Goal: Check status

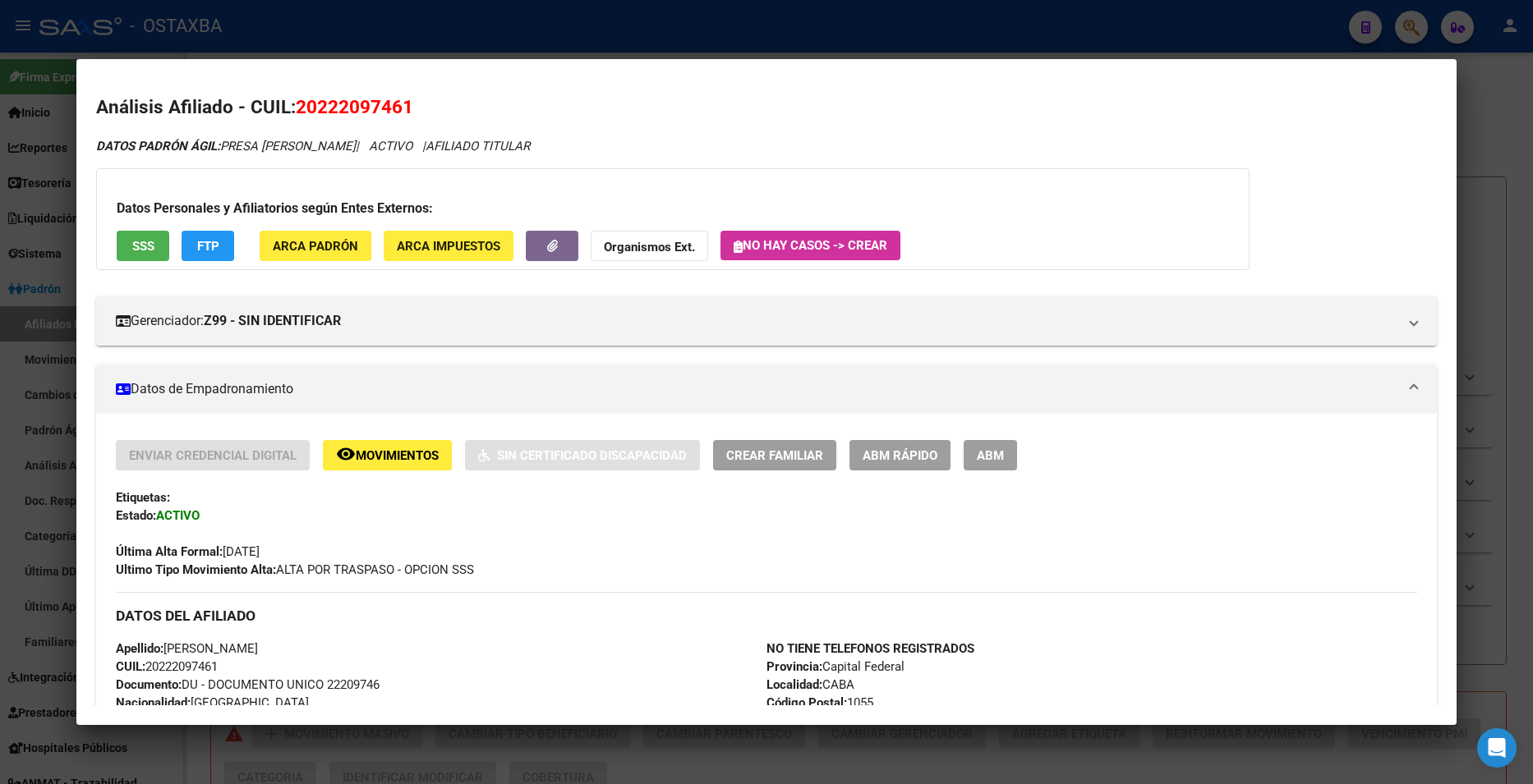
click at [389, 57] on div at bounding box center [766, 392] width 1533 height 784
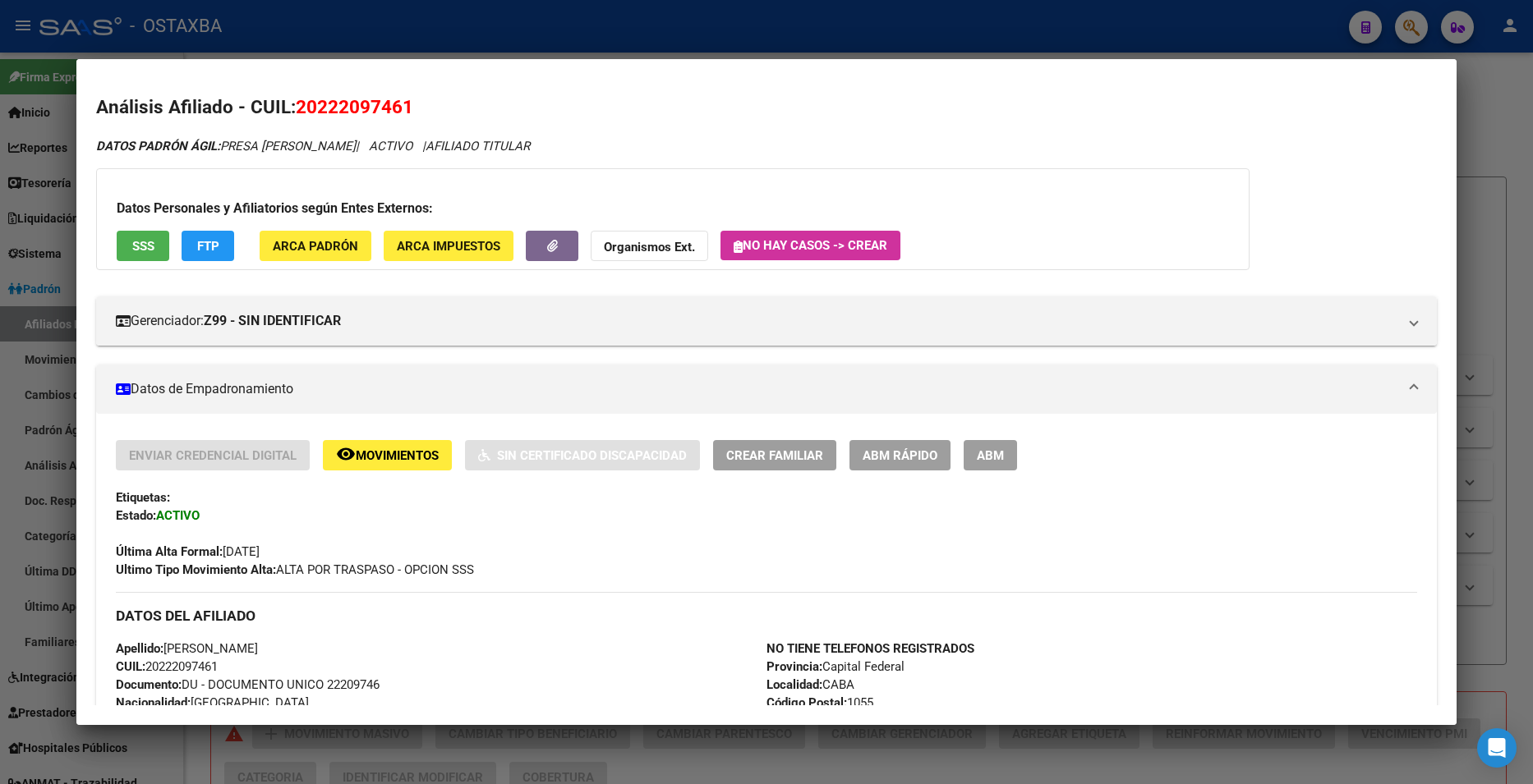
scroll to position [328, 0]
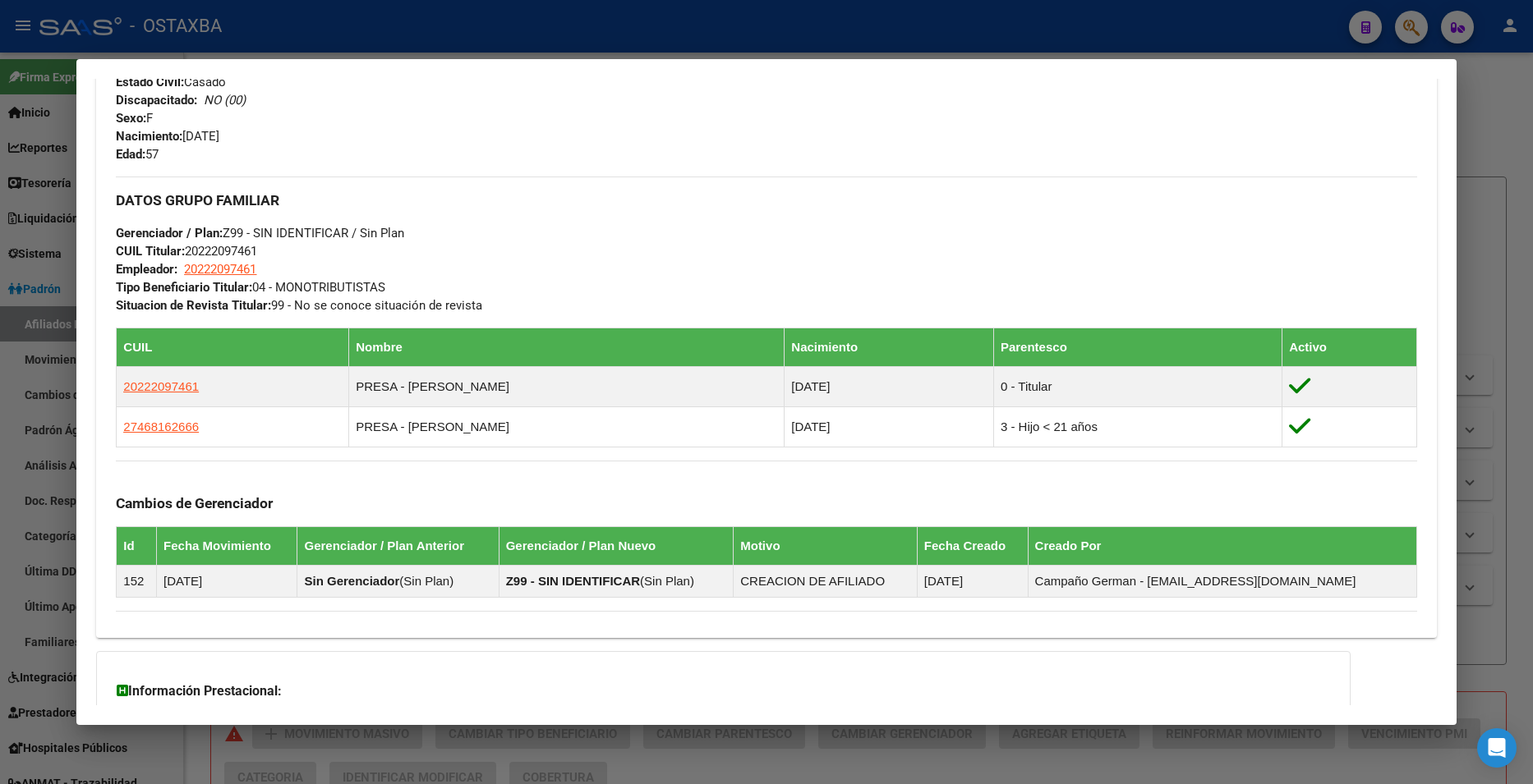
click at [402, 48] on div at bounding box center [766, 392] width 1533 height 784
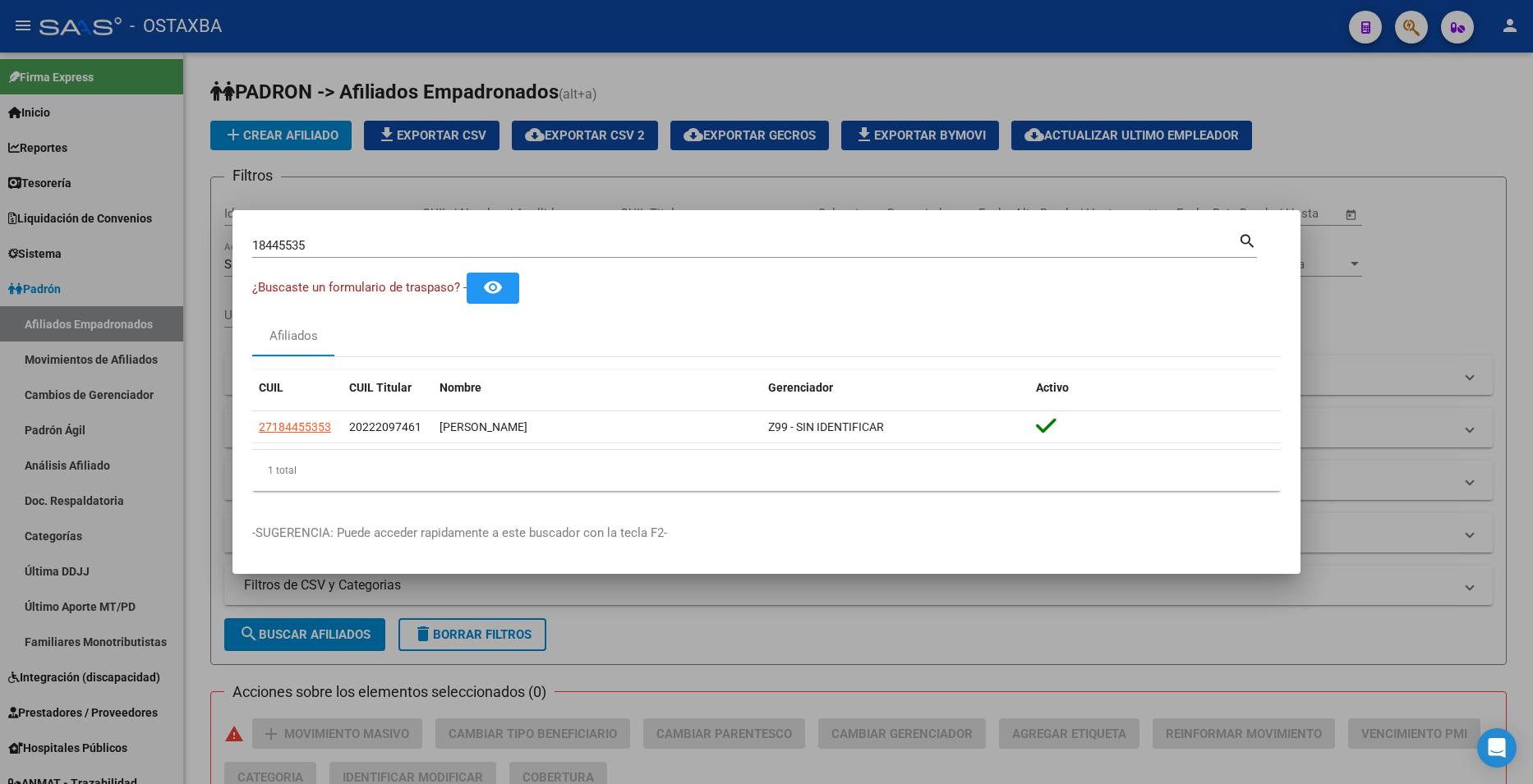
click at [860, 68] on div at bounding box center [766, 392] width 1533 height 784
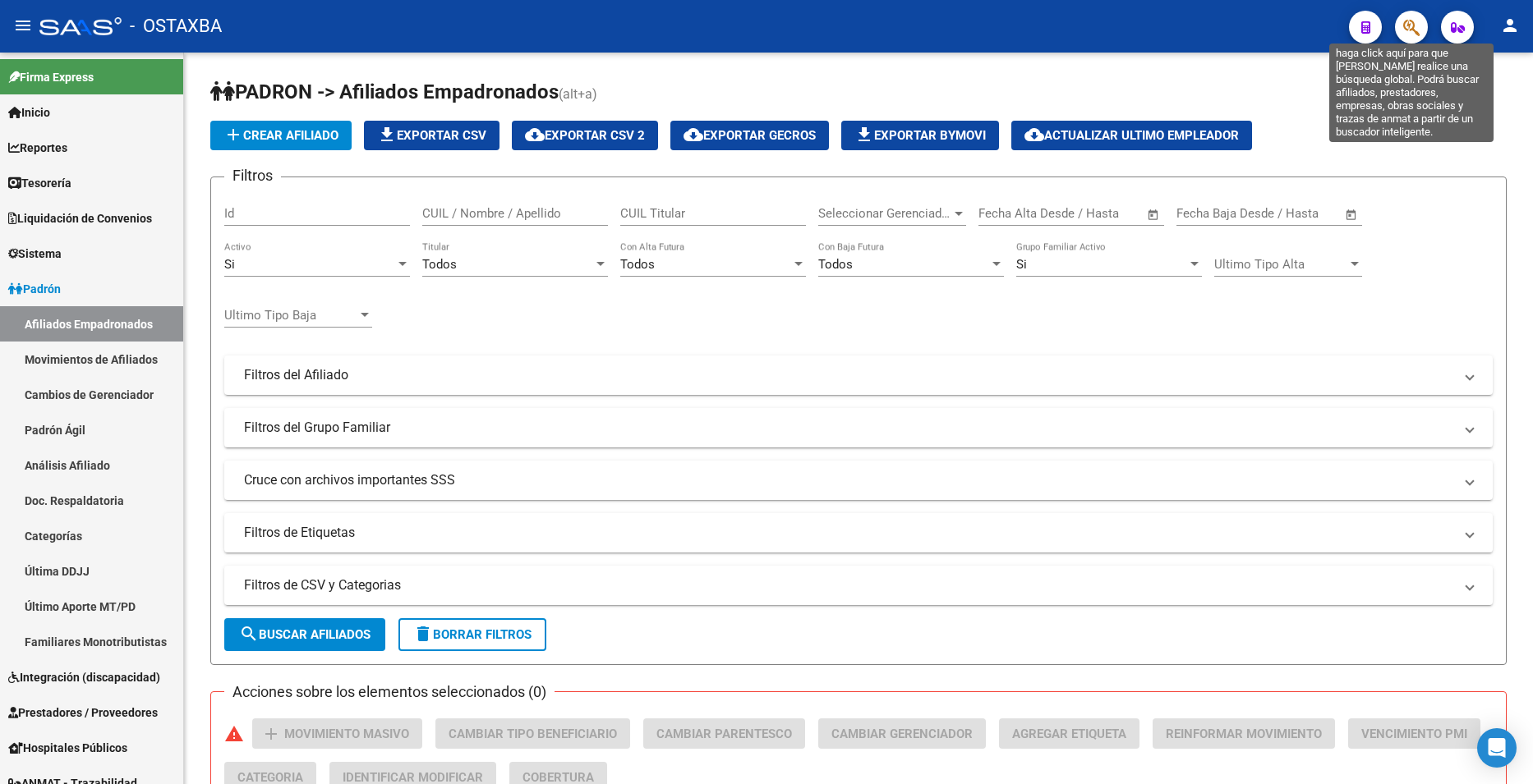
click at [1417, 32] on icon "button" at bounding box center [1411, 27] width 16 height 19
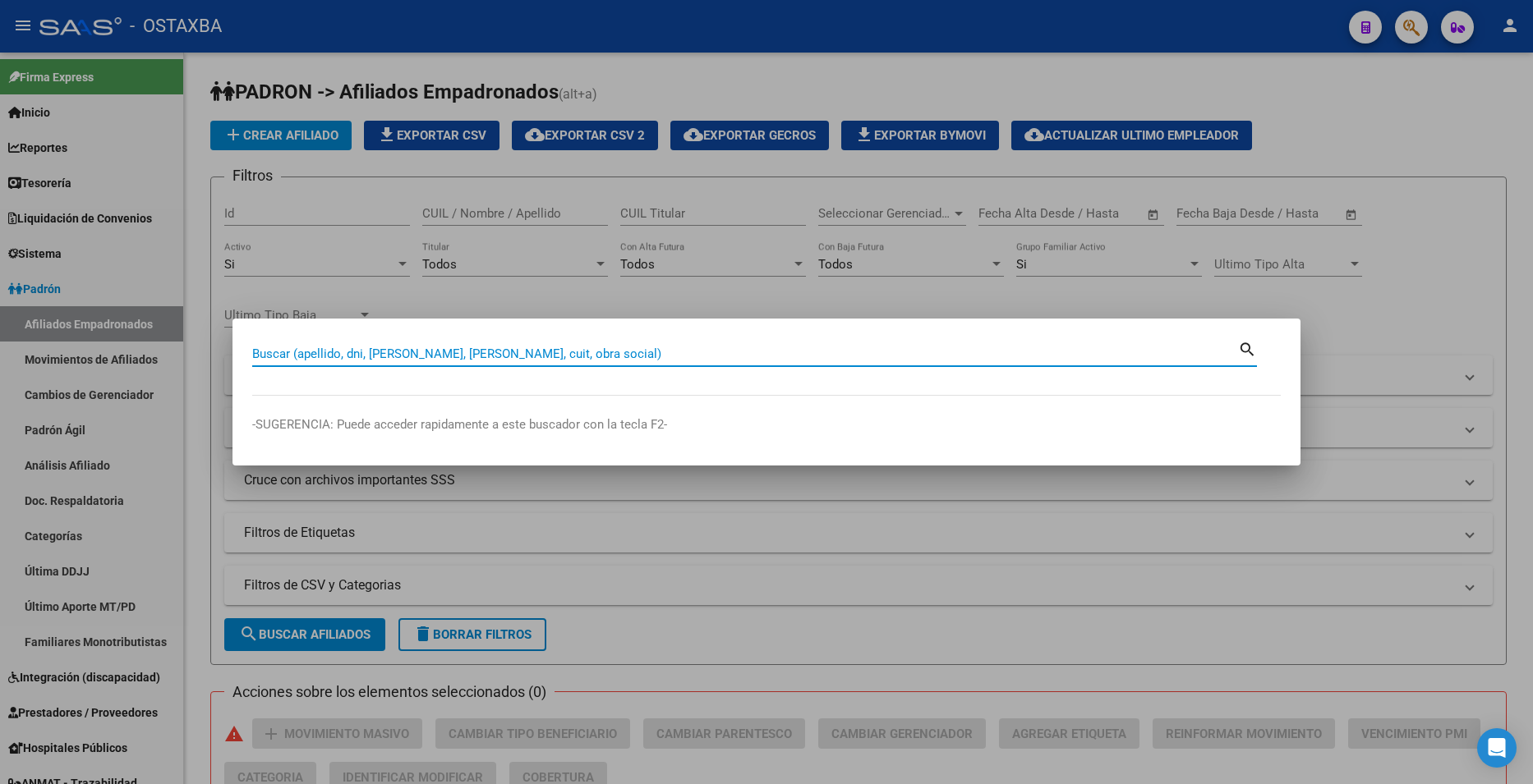
paste input "22644516"
type input "22644516"
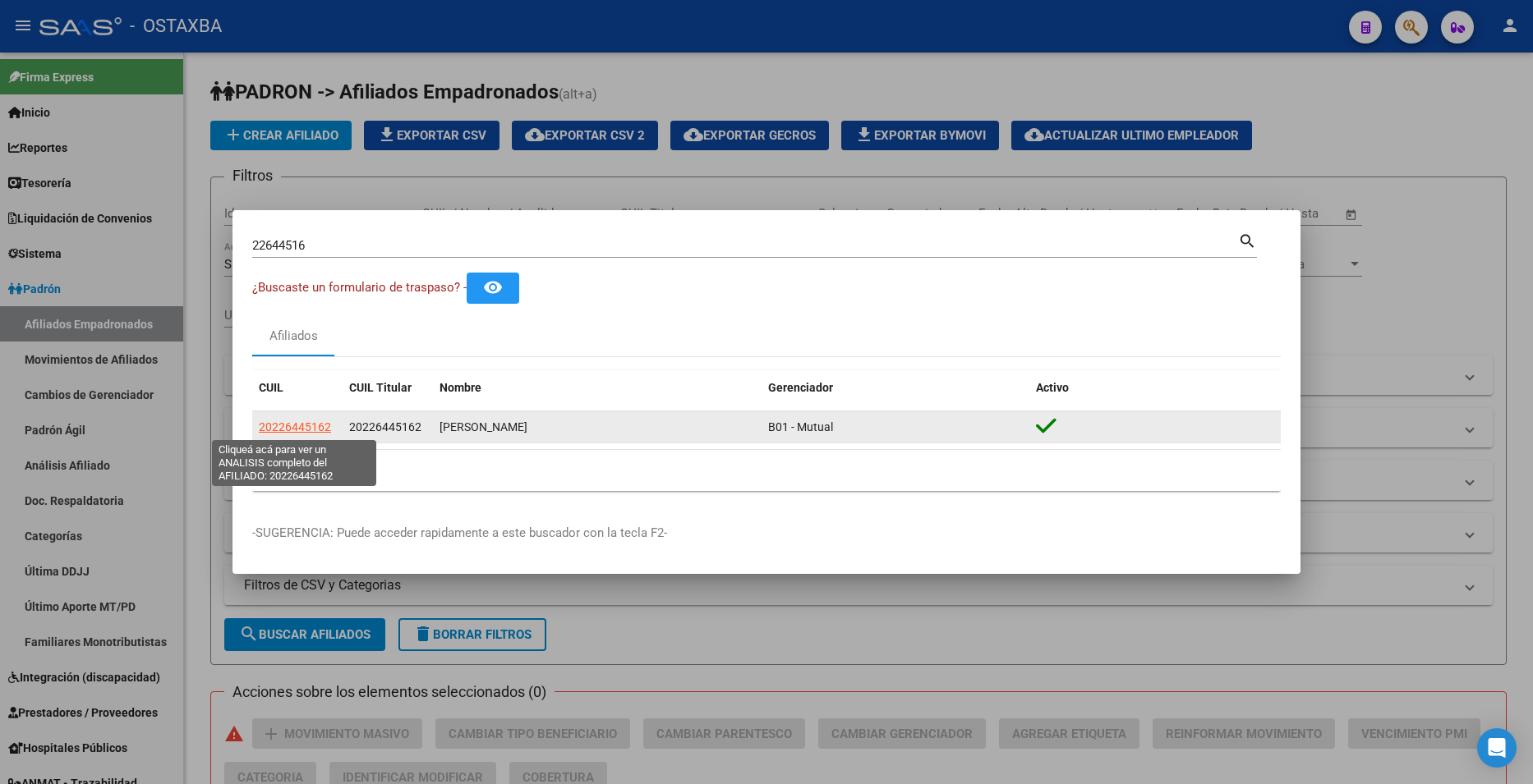
click at [315, 421] on span "20226445162" at bounding box center [295, 427] width 72 height 14
type textarea "20226445162"
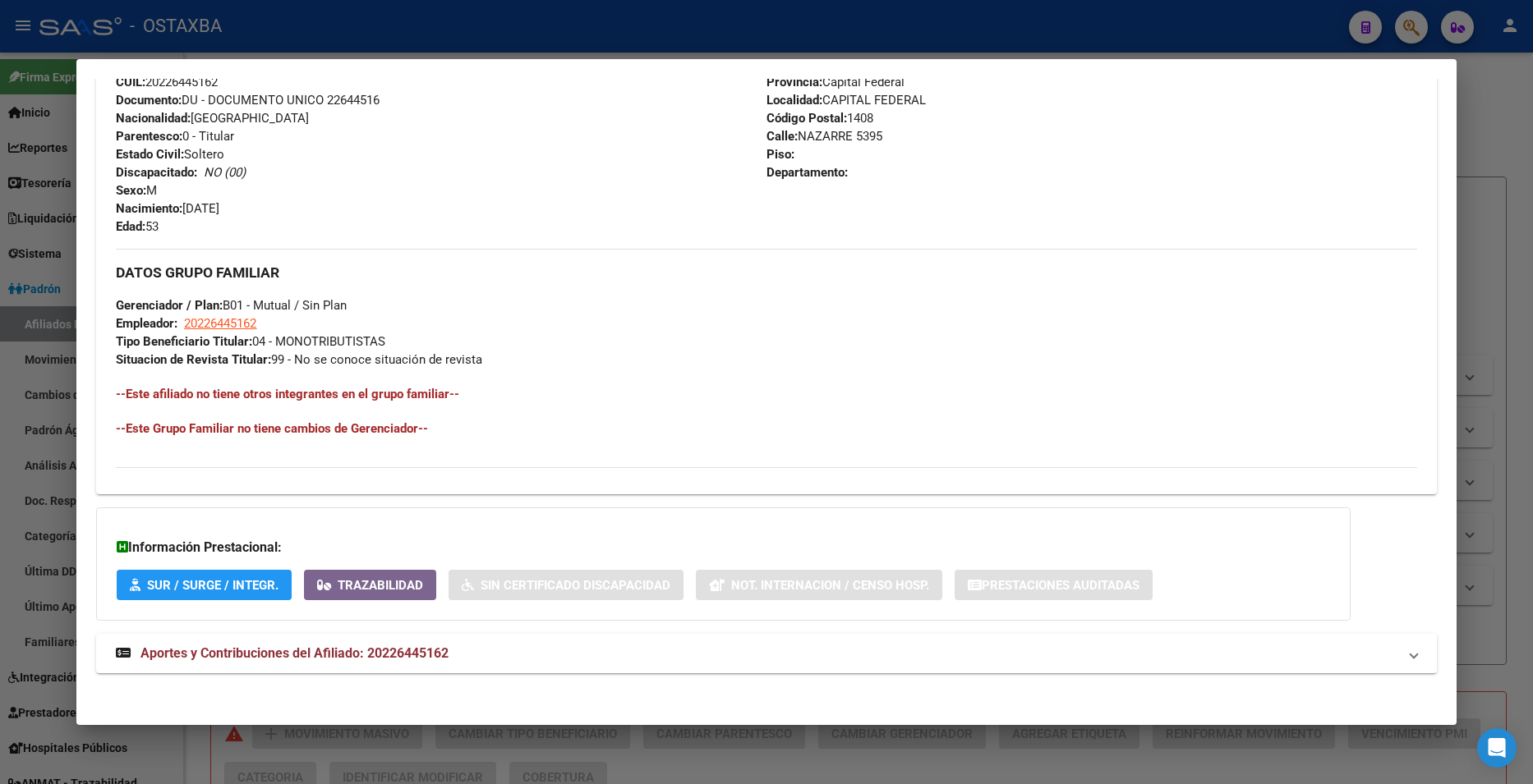
scroll to position [620, 0]
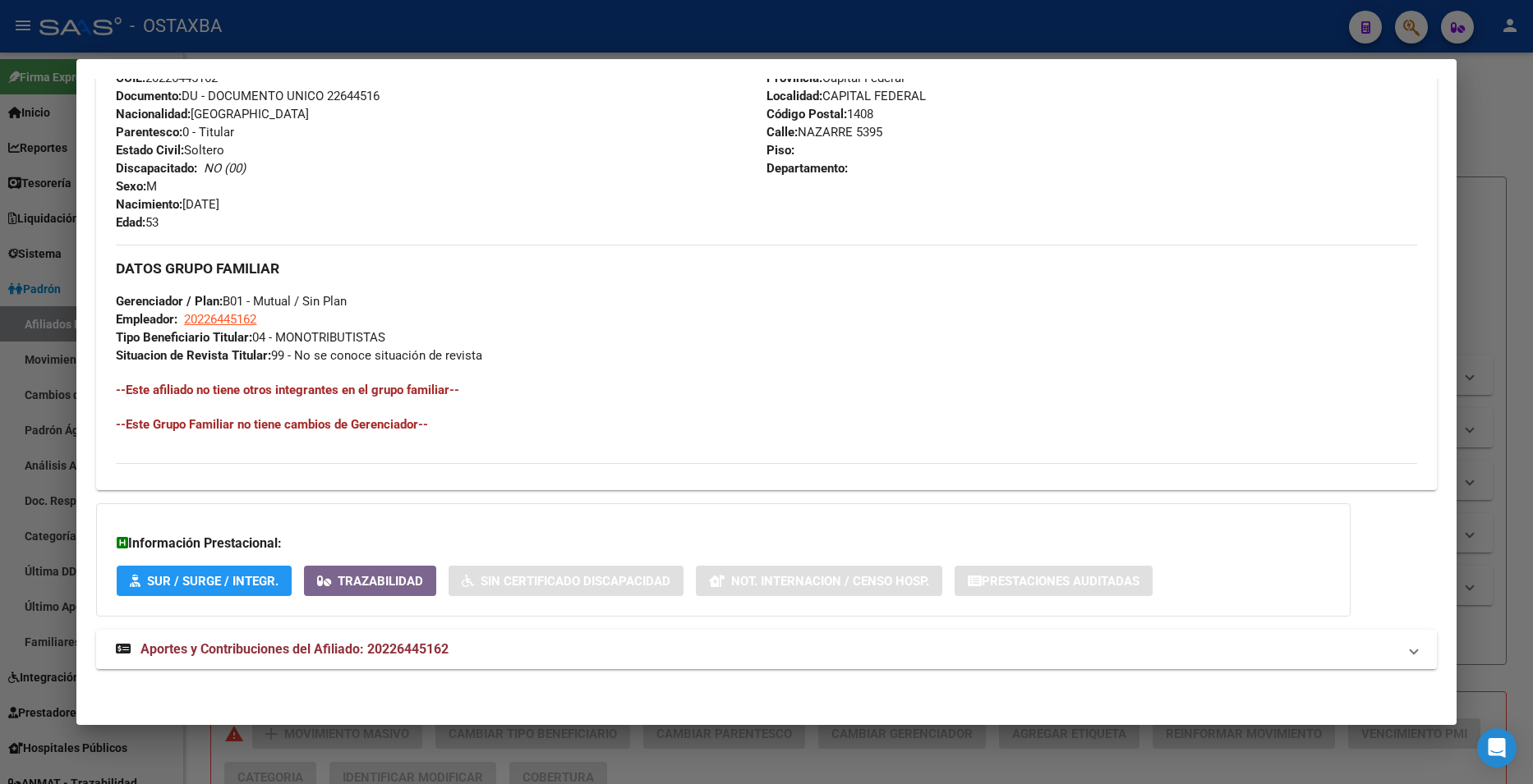
click at [594, 644] on mat-panel-title "Aportes y Contribuciones del Afiliado: 20226445162" at bounding box center [756, 649] width 1281 height 20
